Goal: Find specific page/section: Find specific page/section

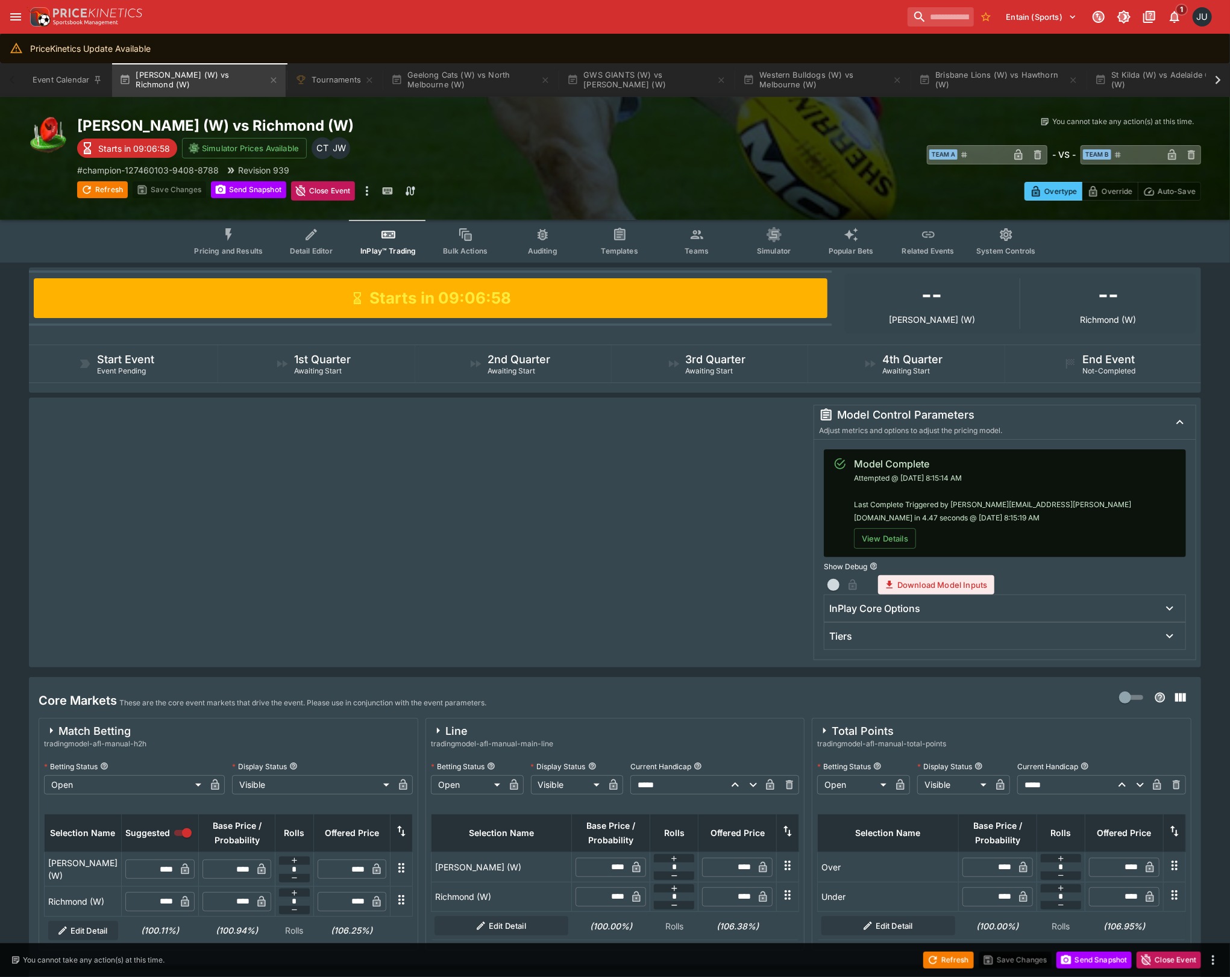
drag, startPoint x: 582, startPoint y: 203, endPoint x: 587, endPoint y: 198, distance: 7.3
